Goal: Task Accomplishment & Management: Use online tool/utility

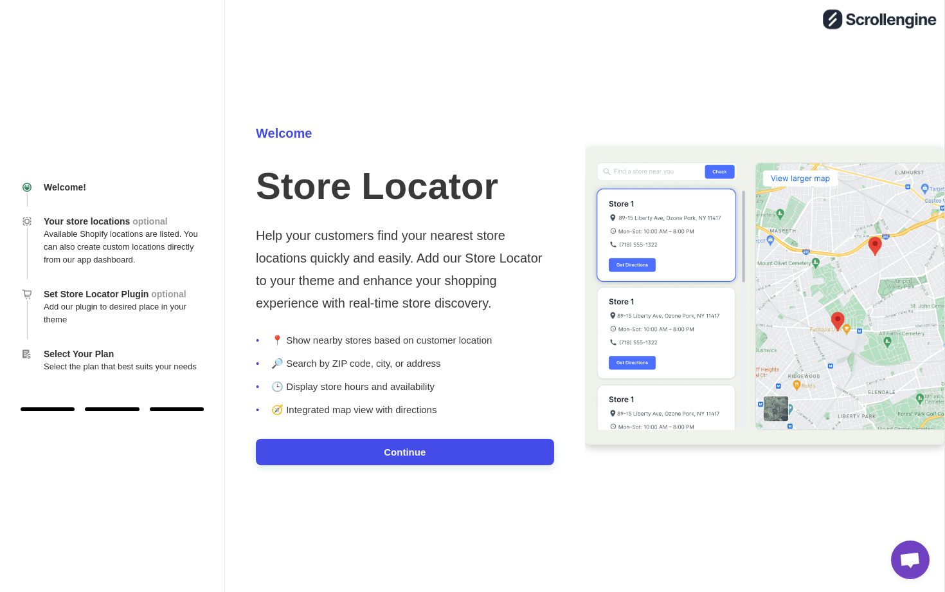
click at [443, 450] on button "Continue" at bounding box center [405, 452] width 298 height 26
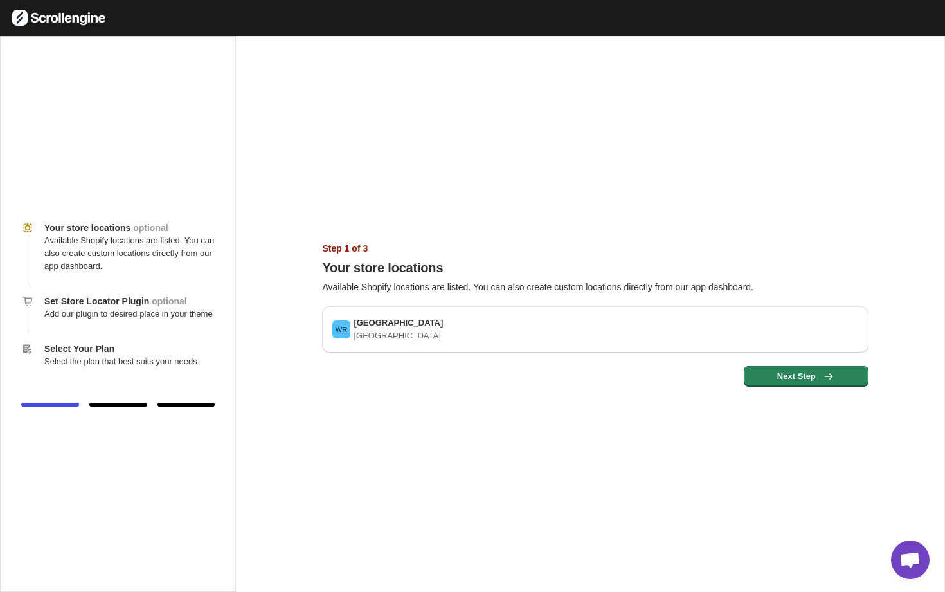
click at [389, 169] on div "Your store locations optional Available Shopify locations are listed. You can a…" at bounding box center [472, 314] width 945 height 556
click at [795, 378] on span "Next Step" at bounding box center [806, 376] width 109 height 13
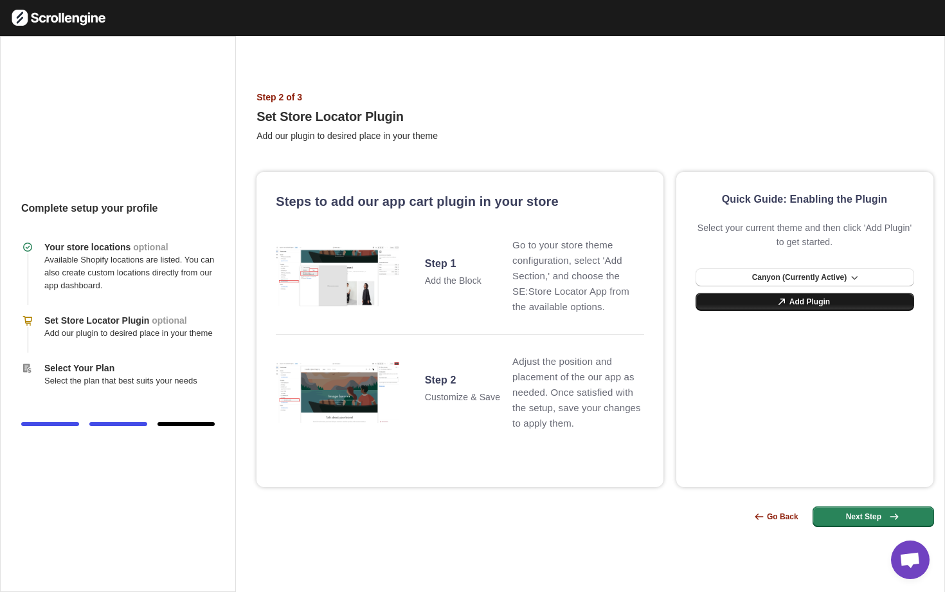
click at [792, 297] on span "Add Plugin" at bounding box center [810, 302] width 41 height 10
click at [804, 299] on span "Add Plugin" at bounding box center [810, 302] width 41 height 10
click at [775, 272] on span "Canyon (Currently Active)" at bounding box center [800, 277] width 95 height 10
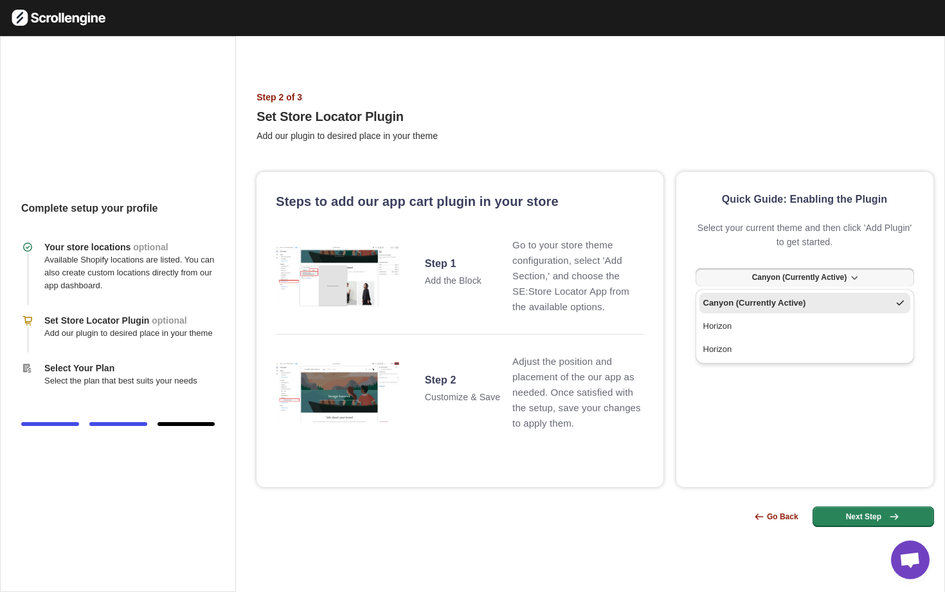
click at [708, 151] on div "Steps to add our app cart plugin in your store Step 1 Add the Block Go to your …" at bounding box center [596, 339] width 678 height 395
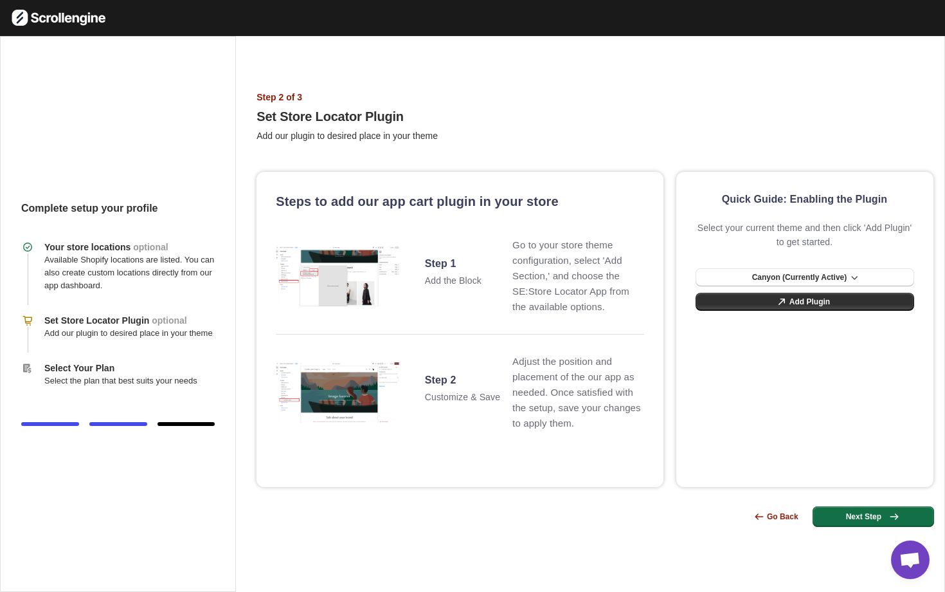
click at [872, 510] on button "Next Step" at bounding box center [874, 516] width 122 height 21
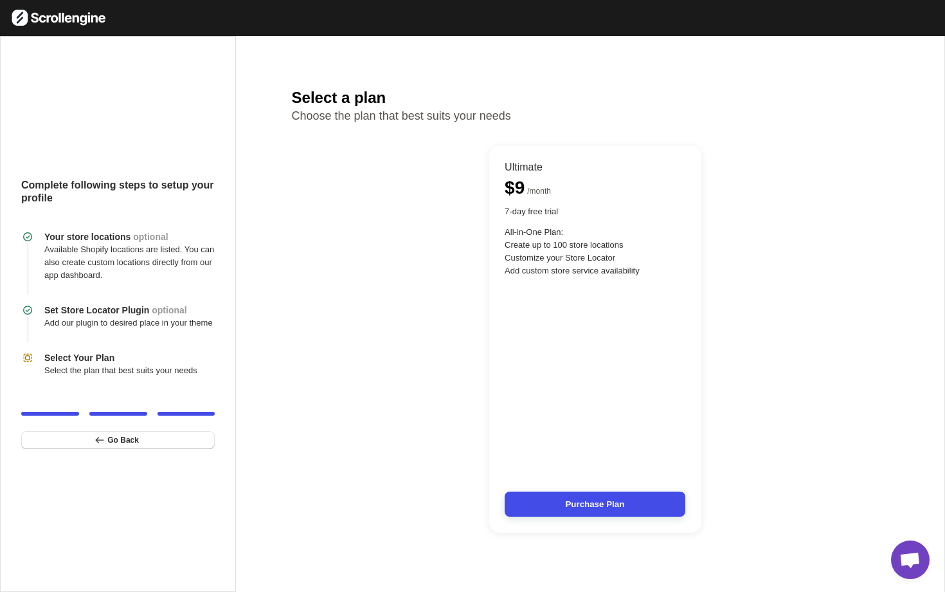
click at [577, 507] on button "Purchase Plan" at bounding box center [595, 503] width 181 height 25
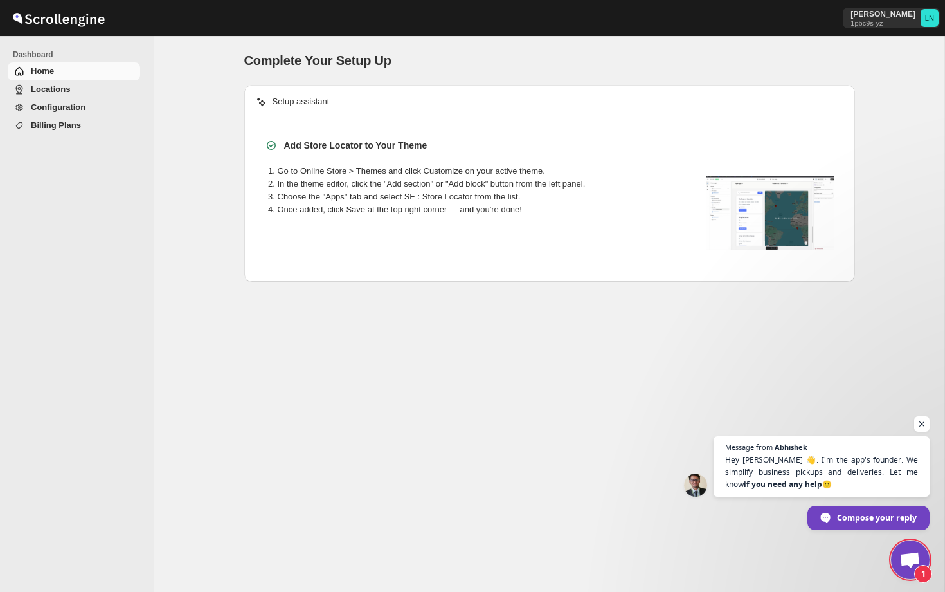
click at [55, 86] on span "Locations" at bounding box center [50, 89] width 39 height 10
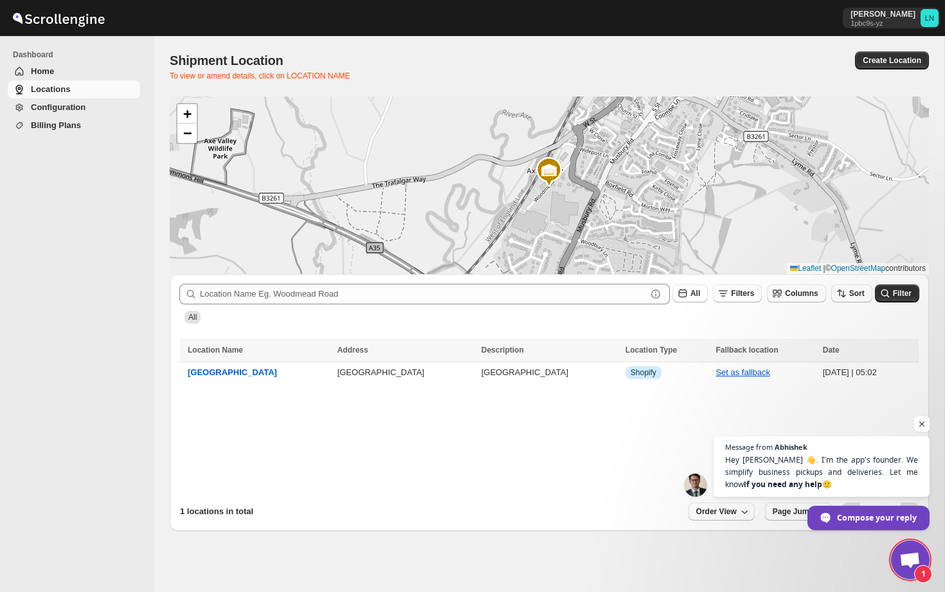
click at [57, 109] on span "Configuration" at bounding box center [58, 107] width 55 height 10
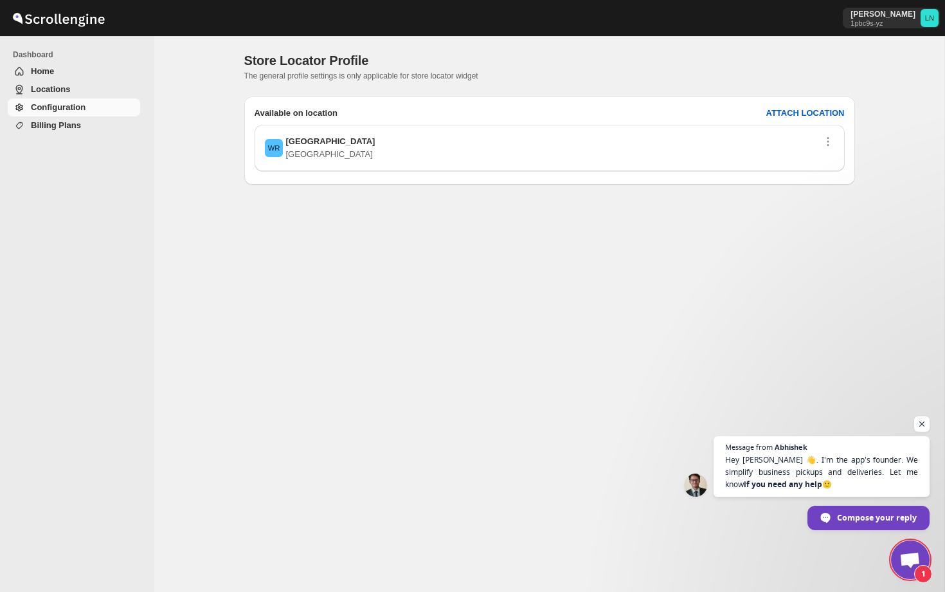
click at [30, 74] on link "Home" at bounding box center [74, 71] width 132 height 18
